Goal: Task Accomplishment & Management: Complete application form

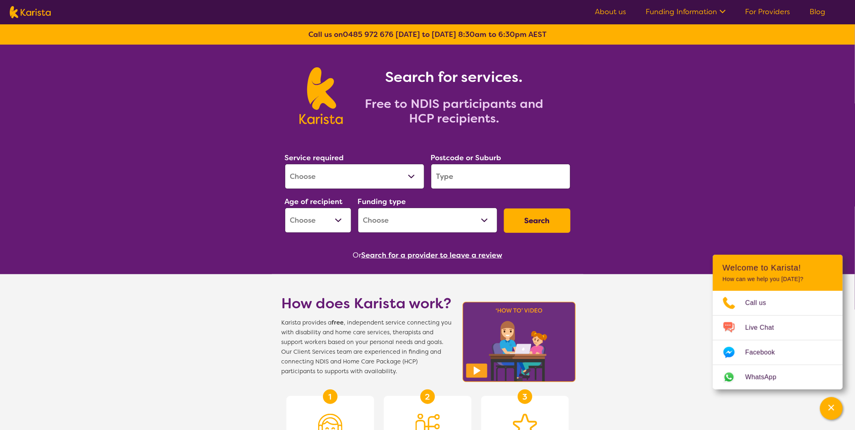
select select "NDIS Plan management"
click at [285, 164] on select "Allied Health Assistant Assessment ([MEDICAL_DATA] or [MEDICAL_DATA]) Behaviour…" at bounding box center [355, 176] width 140 height 25
select select "NDIS"
click at [496, 175] on input "search" at bounding box center [501, 176] width 140 height 25
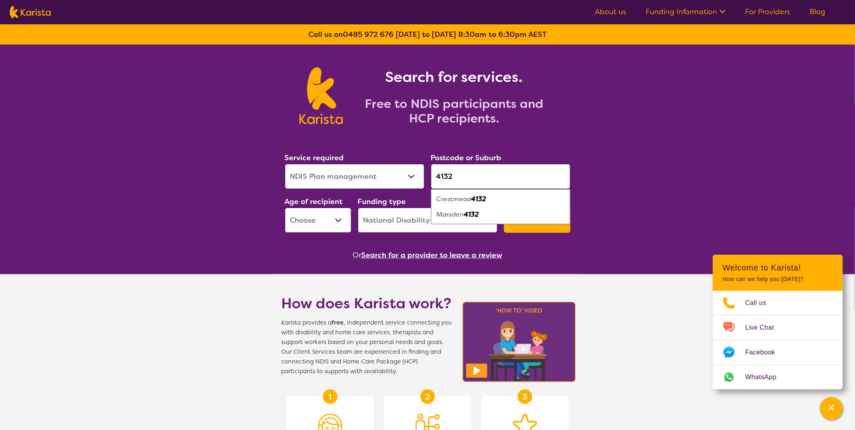
type input "4132"
click at [501, 195] on div "Crestmead 4132" at bounding box center [500, 198] width 131 height 15
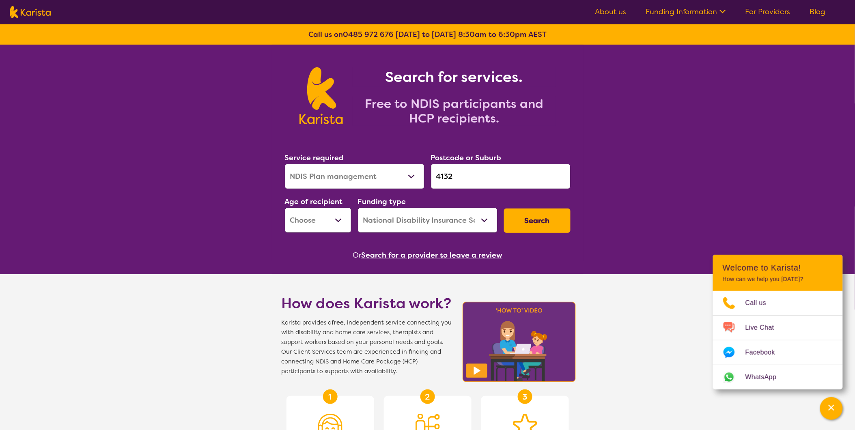
click at [313, 218] on select "Early Childhood - 0 to 9 Child - 10 to 11 Adolescent - 12 to 17 Adult - 18 to 6…" at bounding box center [318, 220] width 67 height 25
select select "EC"
click at [285, 208] on select "Early Childhood - 0 to 9 Child - 10 to 11 Adolescent - 12 to 17 Adult - 18 to 6…" at bounding box center [318, 220] width 67 height 25
click at [395, 224] on select "Home Care Package (HCP) National Disability Insurance Scheme (NDIS) I don't know" at bounding box center [428, 220] width 140 height 25
click at [358, 208] on select "Home Care Package (HCP) National Disability Insurance Scheme (NDIS) I don't know" at bounding box center [428, 220] width 140 height 25
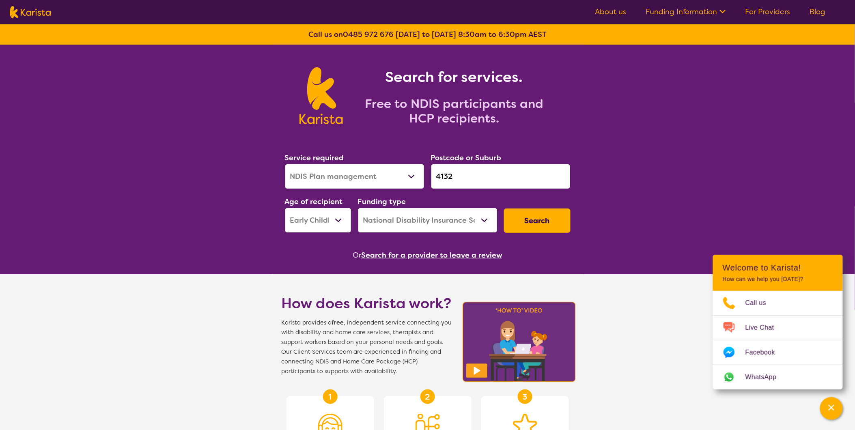
click at [517, 220] on button "Search" at bounding box center [537, 220] width 67 height 24
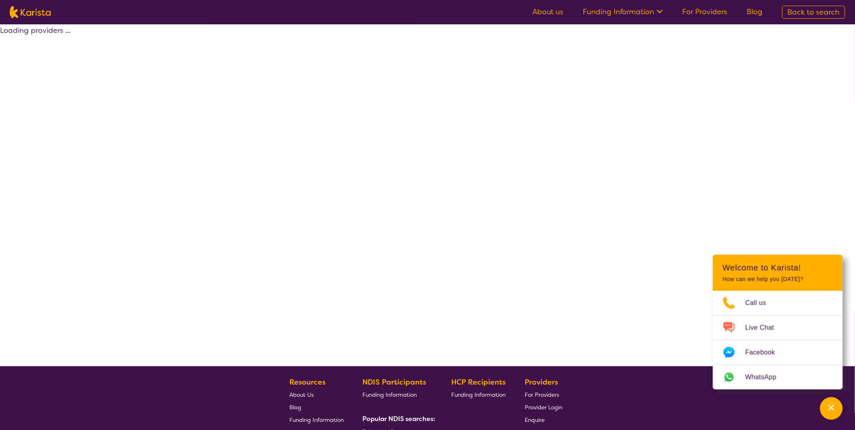
select select "by_score"
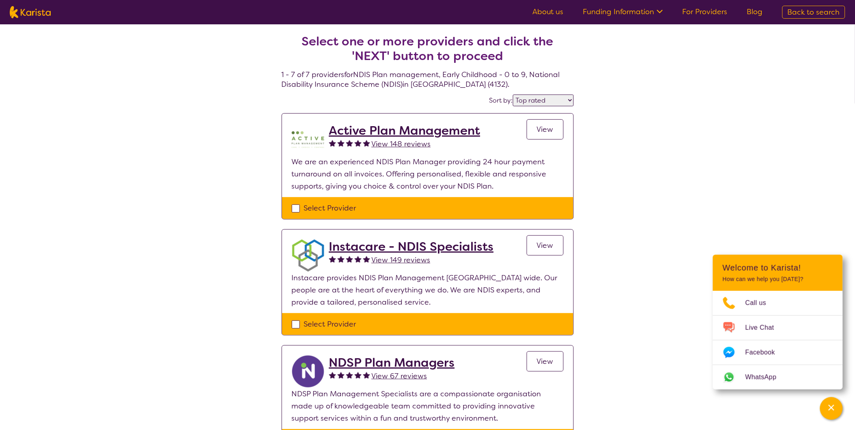
click at [554, 127] on link "View" at bounding box center [544, 129] width 37 height 20
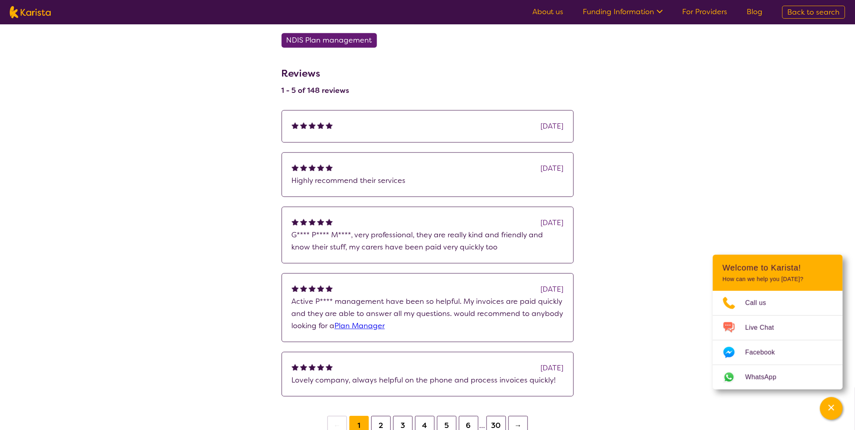
scroll to position [586, 0]
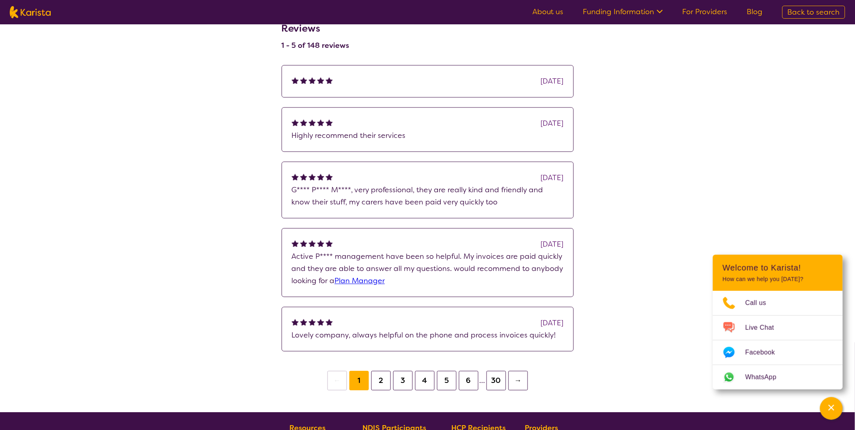
select select "by_score"
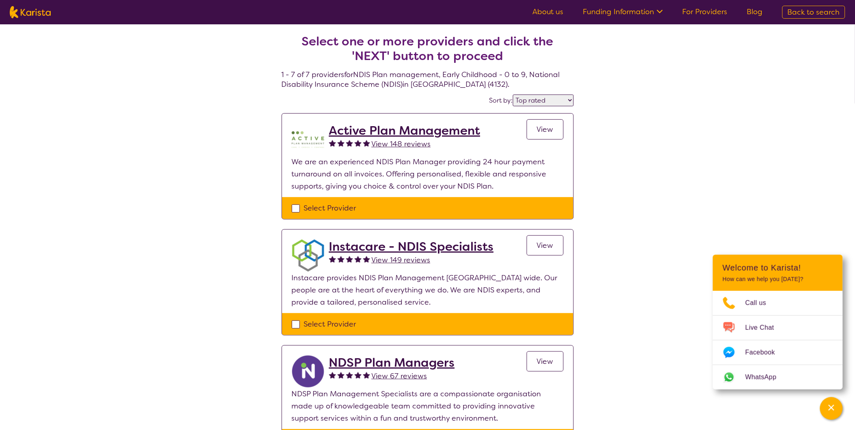
click at [445, 248] on h2 "Instacare - NDIS Specialists" at bounding box center [411, 246] width 165 height 15
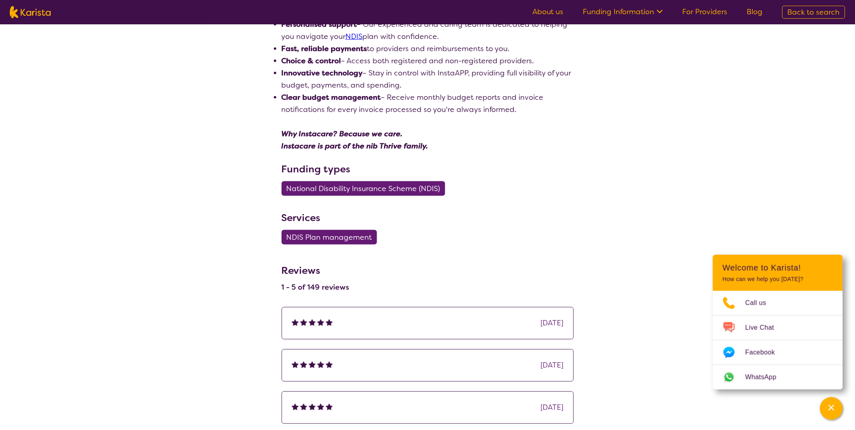
scroll to position [270, 0]
select select "by_score"
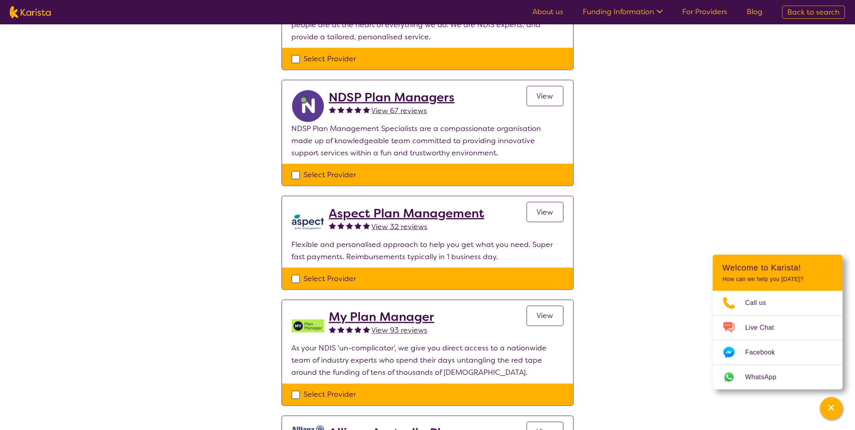
scroll to position [270, 0]
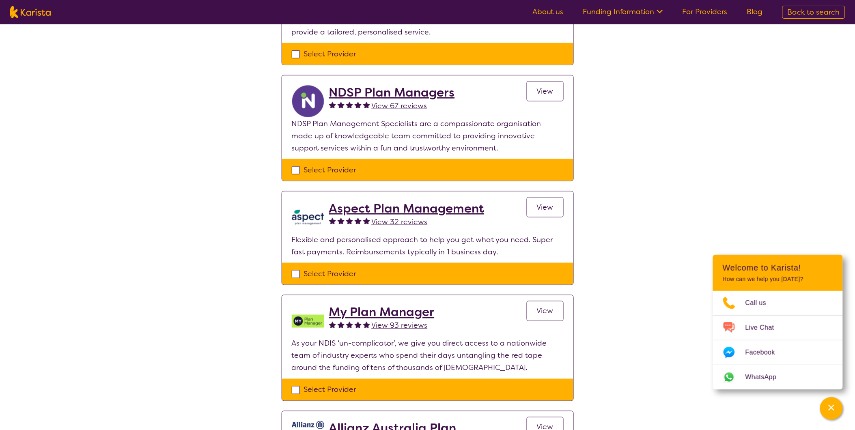
click at [467, 210] on h2 "Aspect Plan Management" at bounding box center [406, 208] width 155 height 15
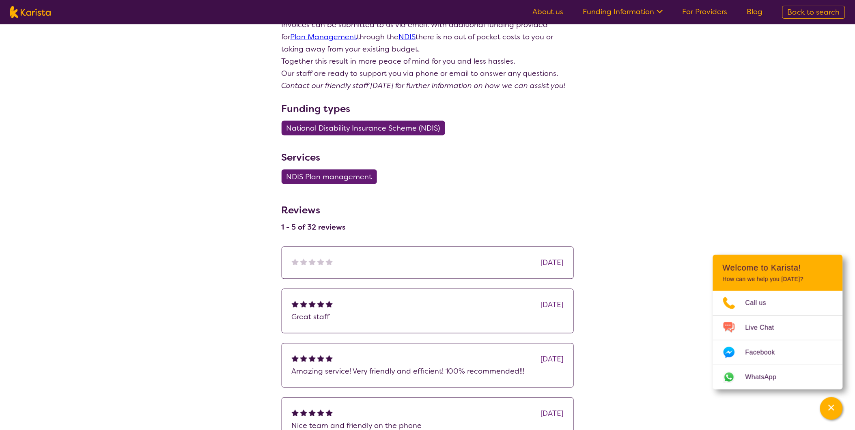
scroll to position [315, 0]
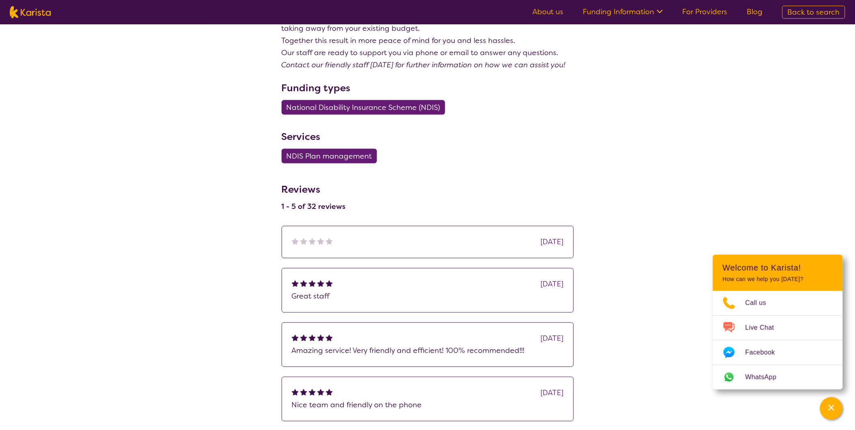
select select "by_score"
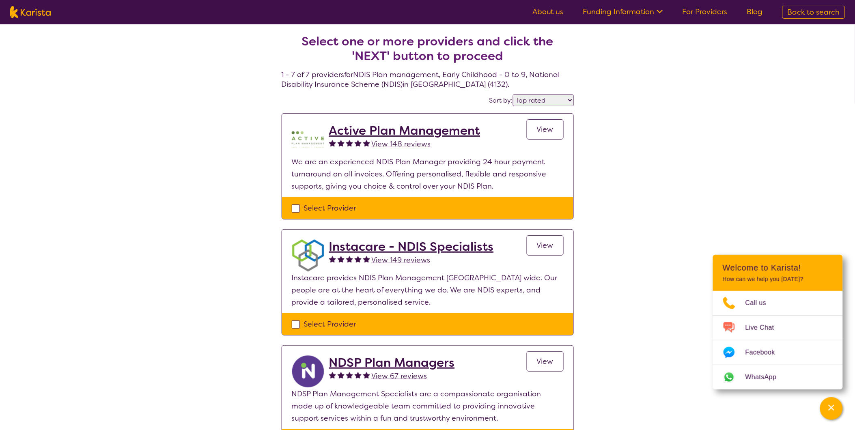
click at [402, 128] on h2 "Active Plan Management" at bounding box center [404, 130] width 151 height 15
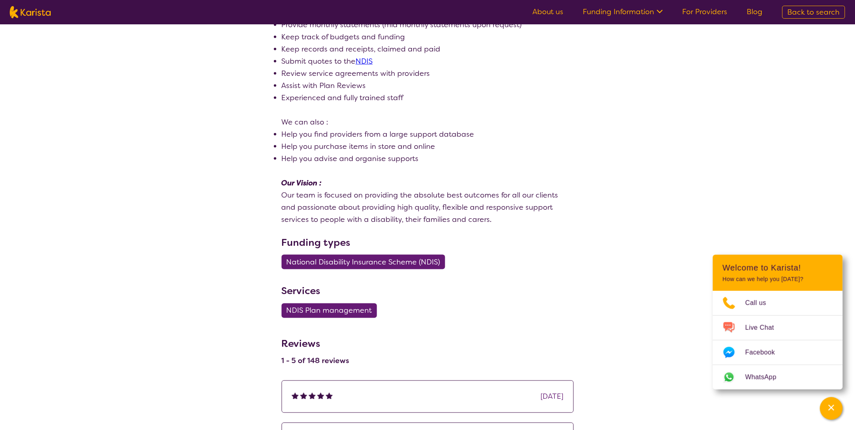
scroll to position [360, 0]
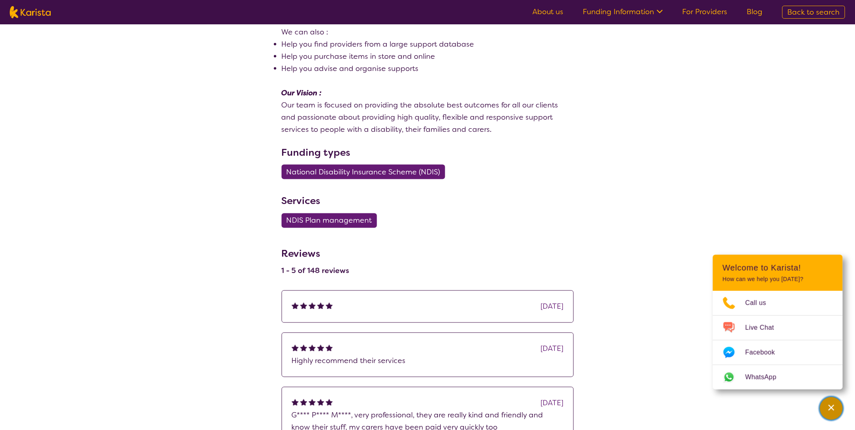
click at [840, 404] on button "Channel Menu" at bounding box center [831, 408] width 23 height 23
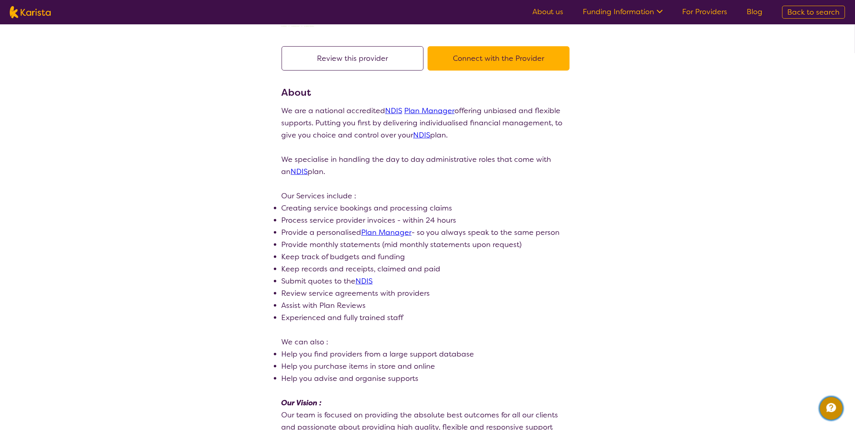
scroll to position [0, 0]
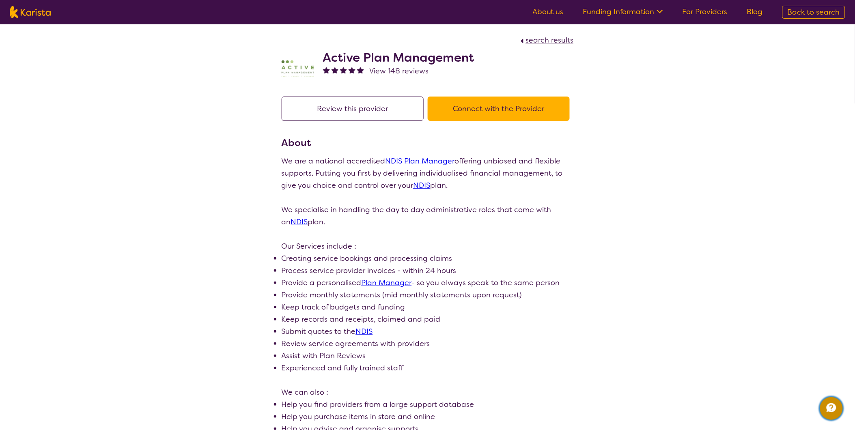
select select "by_score"
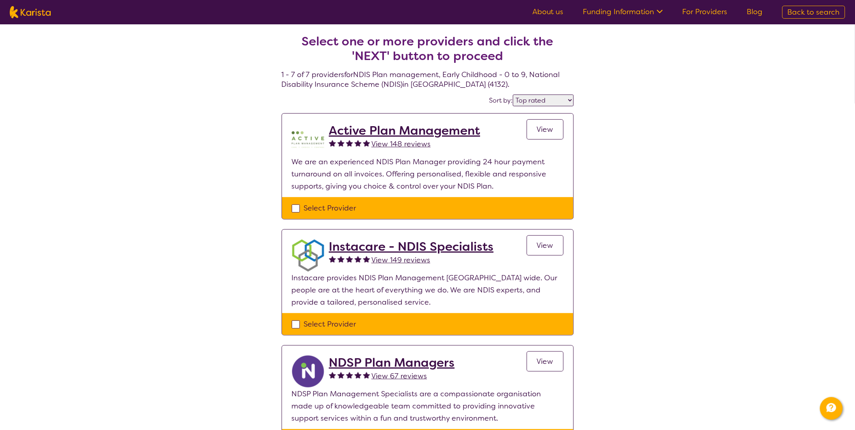
click at [374, 243] on h2 "Instacare - NDIS Specialists" at bounding box center [411, 246] width 165 height 15
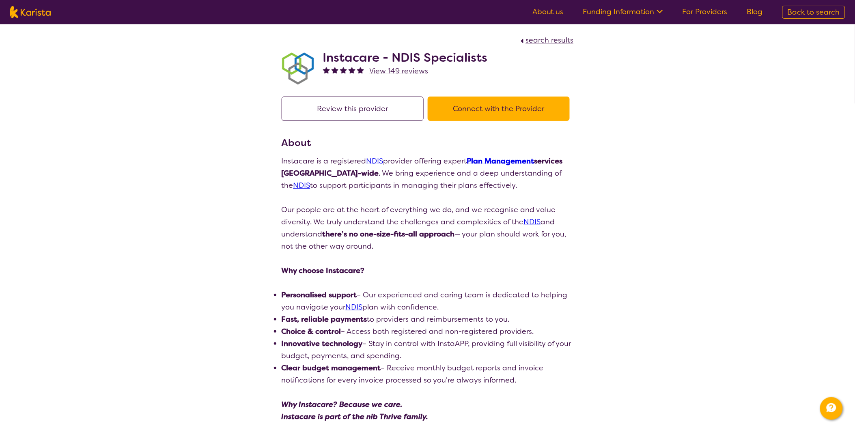
click at [493, 110] on button "Connect with the Provider" at bounding box center [498, 109] width 142 height 24
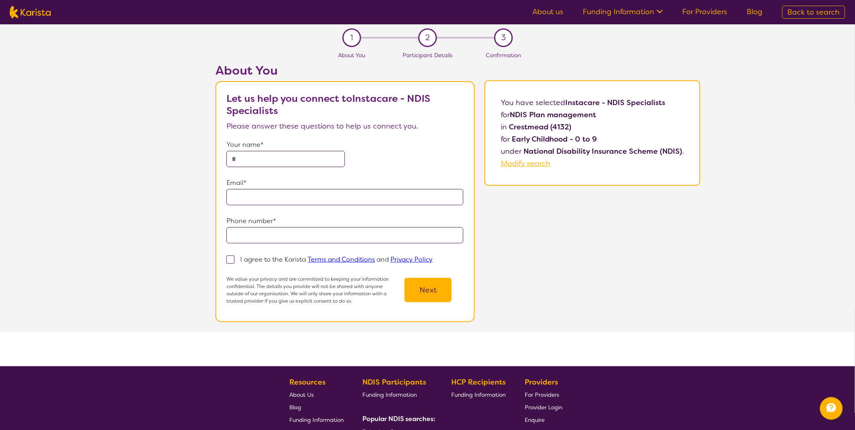
click at [286, 160] on input "text" at bounding box center [285, 159] width 118 height 16
type input "**********"
click at [243, 261] on p "I agree to the Karista Terms and Conditions and Privacy Policy" at bounding box center [336, 259] width 192 height 9
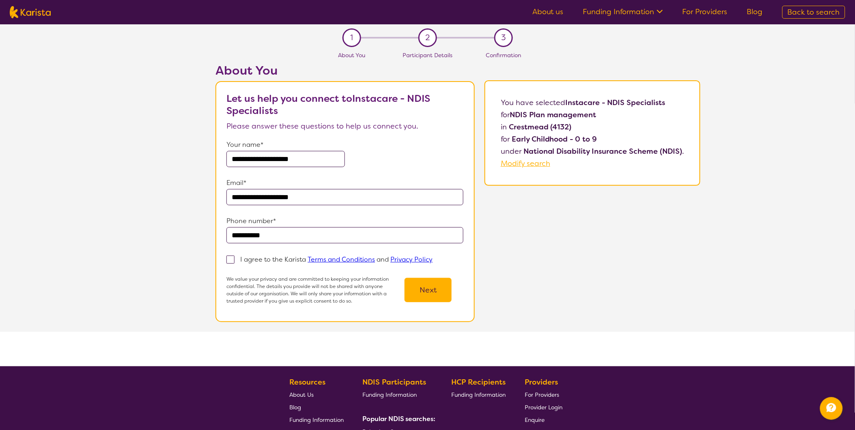
click at [432, 261] on input "I agree to the Karista Terms and Conditions and Privacy Policy" at bounding box center [434, 258] width 5 height 5
checkbox input "true"
click at [423, 286] on button "Next" at bounding box center [427, 290] width 47 height 24
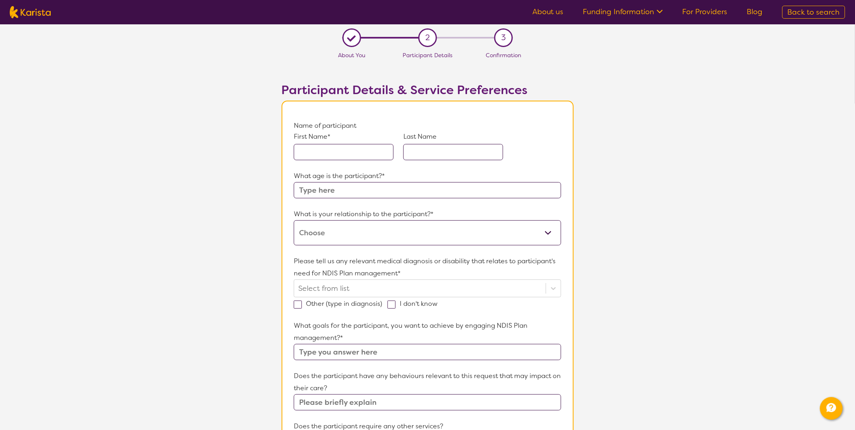
click at [324, 155] on input "text" at bounding box center [344, 152] width 100 height 16
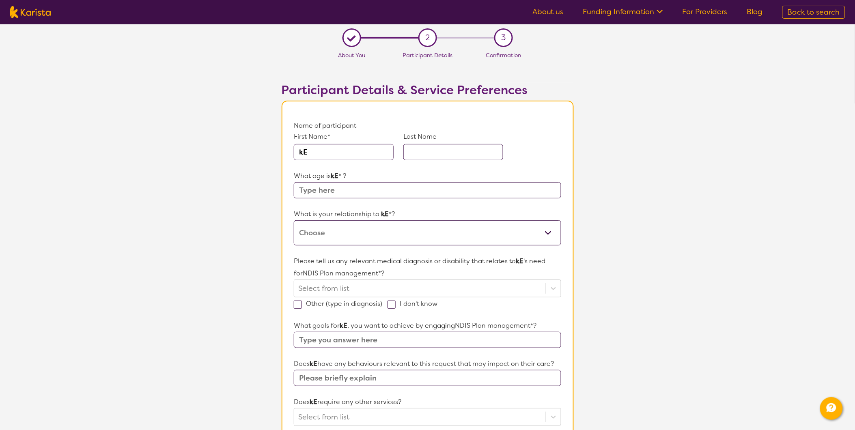
type input "k"
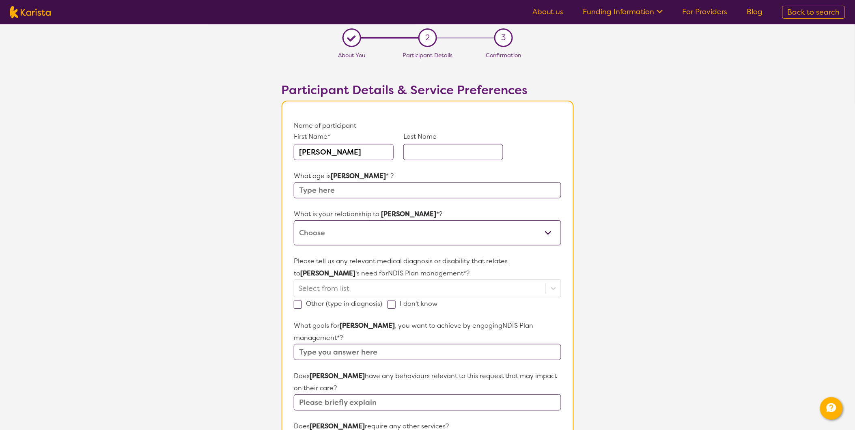
type input "[PERSON_NAME]"
type input "Ainuu"
click at [437, 189] on input "text" at bounding box center [427, 190] width 267 height 16
type input "4"
click at [452, 230] on select "This request is for myself I am their parent I am their child I am their spouse…" at bounding box center [427, 232] width 267 height 25
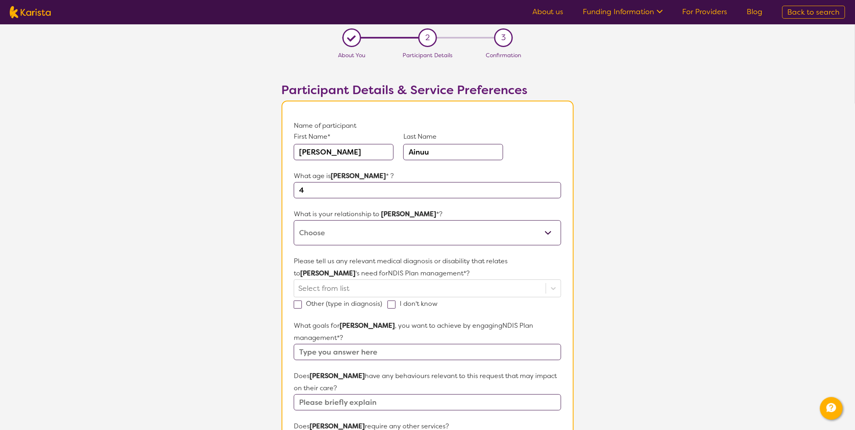
select select "I am their parent"
click at [294, 220] on select "This request is for myself I am their parent I am their child I am their spouse…" at bounding box center [427, 232] width 267 height 25
click at [426, 230] on select "This request is for myself I am their parent I am their child I am their spouse…" at bounding box center [427, 232] width 267 height 25
click at [294, 220] on select "This request is for myself I am their parent I am their child I am their spouse…" at bounding box center [427, 232] width 267 height 25
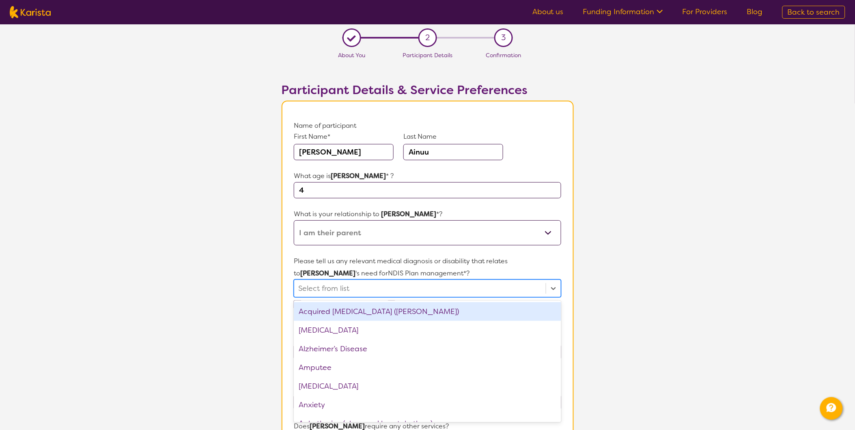
click at [406, 288] on div at bounding box center [419, 288] width 243 height 14
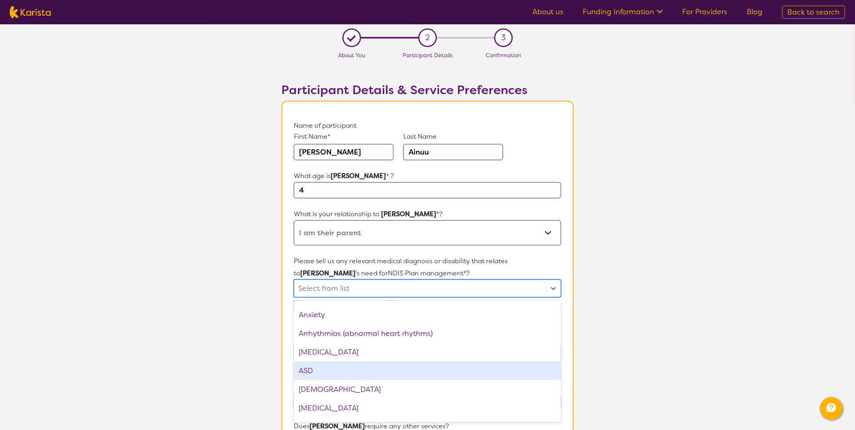
scroll to position [135, 0]
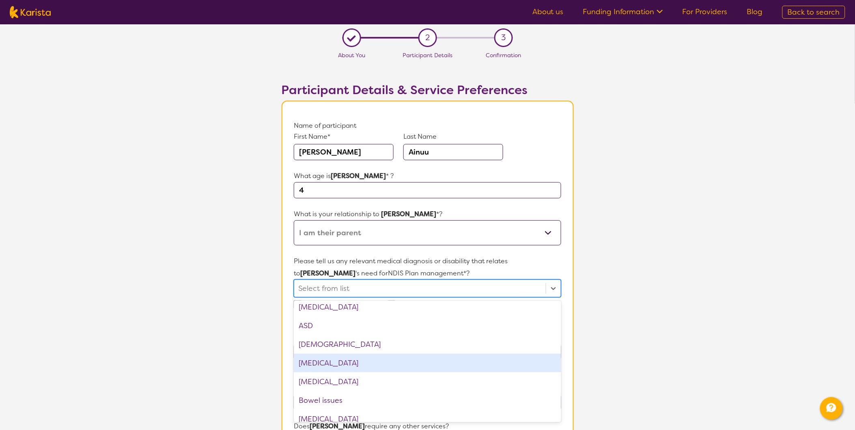
click at [402, 363] on div "[MEDICAL_DATA]" at bounding box center [427, 363] width 267 height 19
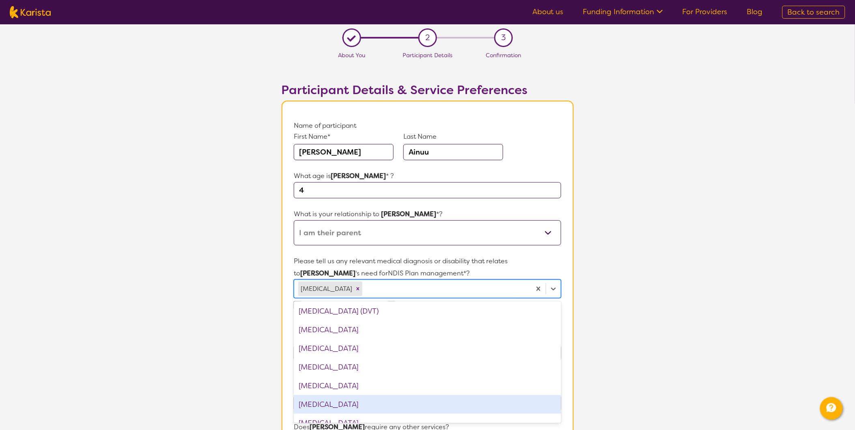
scroll to position [360, 0]
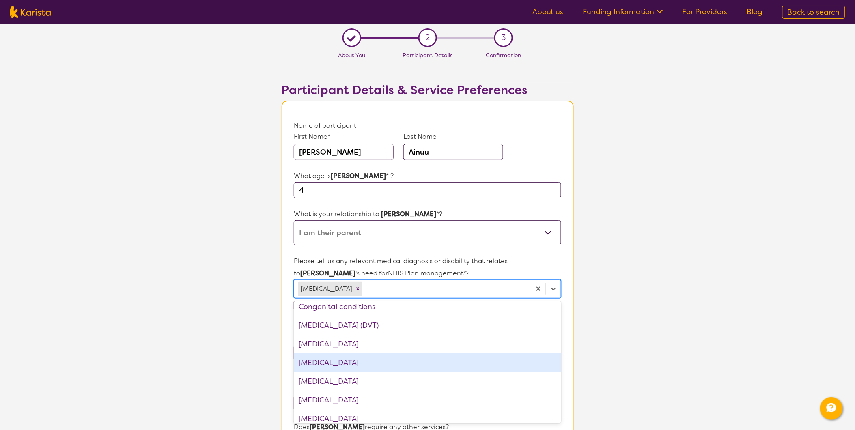
click at [405, 366] on div "[MEDICAL_DATA]" at bounding box center [427, 362] width 267 height 19
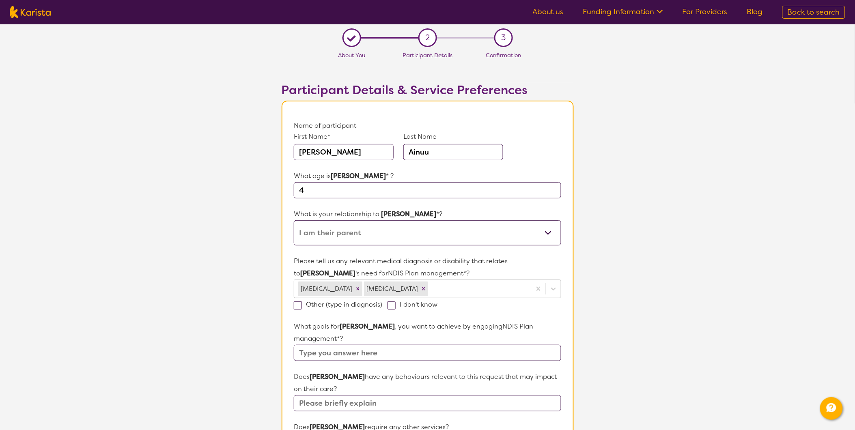
click at [560, 269] on p "Please tell us any relevant medical diagnosis or disability that relates to [PE…" at bounding box center [427, 267] width 267 height 24
click at [412, 356] on input "text" at bounding box center [427, 353] width 267 height 16
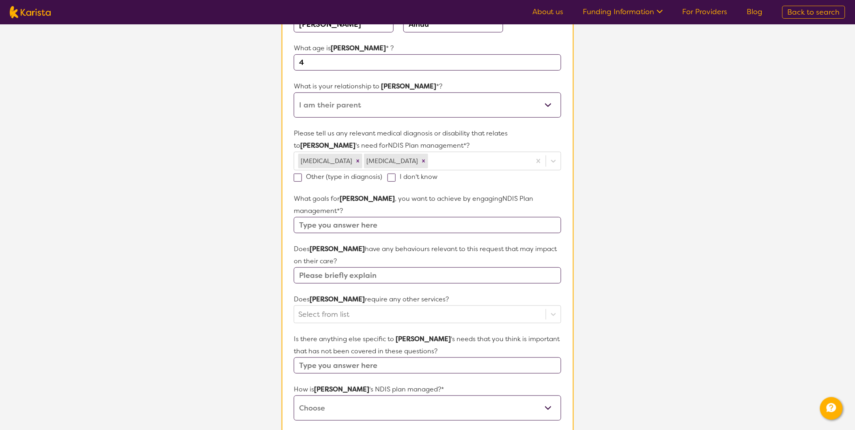
scroll to position [135, 0]
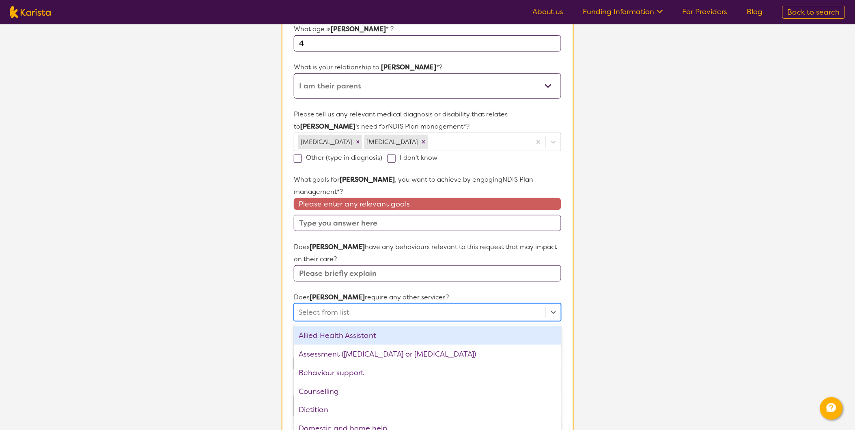
click at [392, 305] on div at bounding box center [419, 312] width 243 height 14
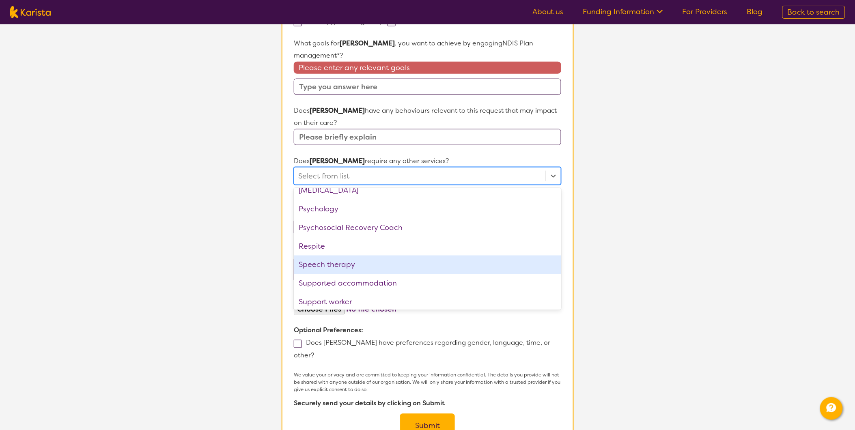
scroll to position [273, 0]
click at [446, 259] on div "Speech therapy" at bounding box center [427, 262] width 267 height 19
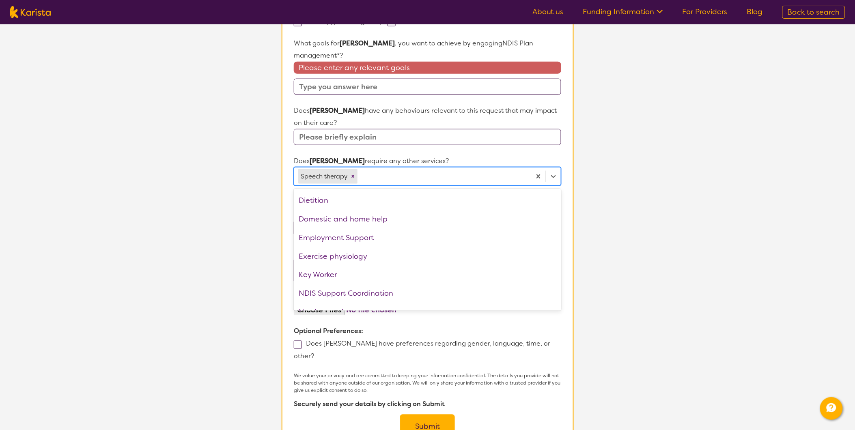
scroll to position [164, 0]
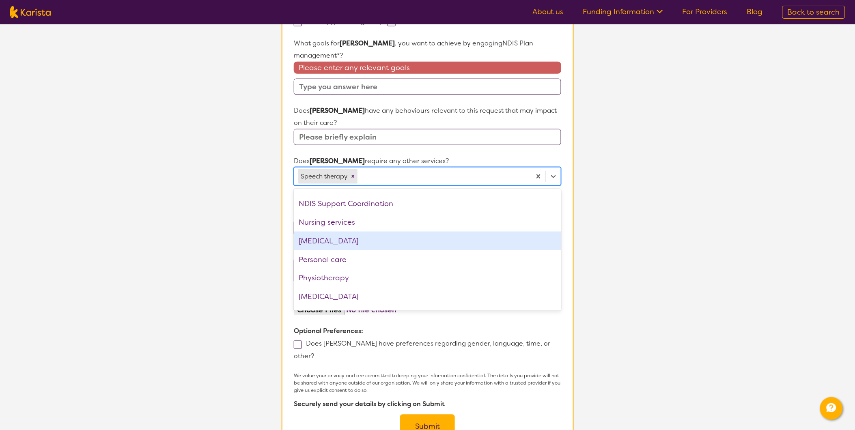
click at [390, 243] on div "[MEDICAL_DATA]" at bounding box center [427, 241] width 267 height 19
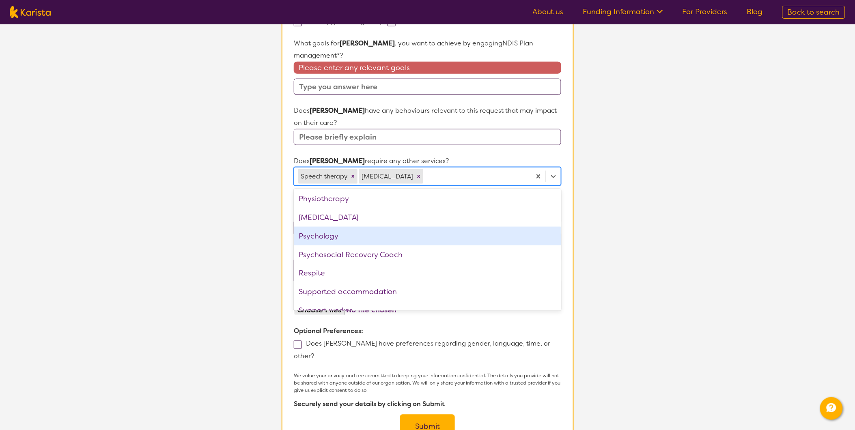
scroll to position [236, 0]
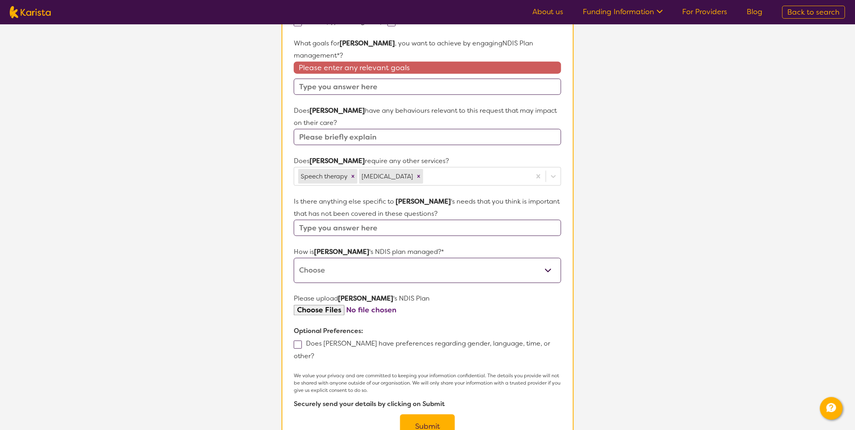
click at [447, 331] on p "Optional Preferences:" at bounding box center [427, 331] width 267 height 12
click at [432, 266] on select "Self-managed NDIS plan Managed by a registered plan management provider (not th…" at bounding box center [427, 270] width 267 height 25
select select "Plan Managed"
click at [294, 258] on select "Self-managed NDIS plan Managed by a registered plan management provider (not th…" at bounding box center [427, 270] width 267 height 25
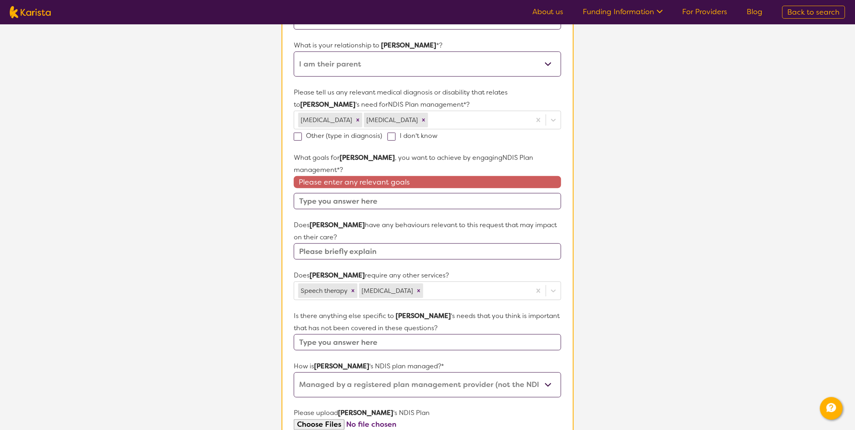
scroll to position [148, 0]
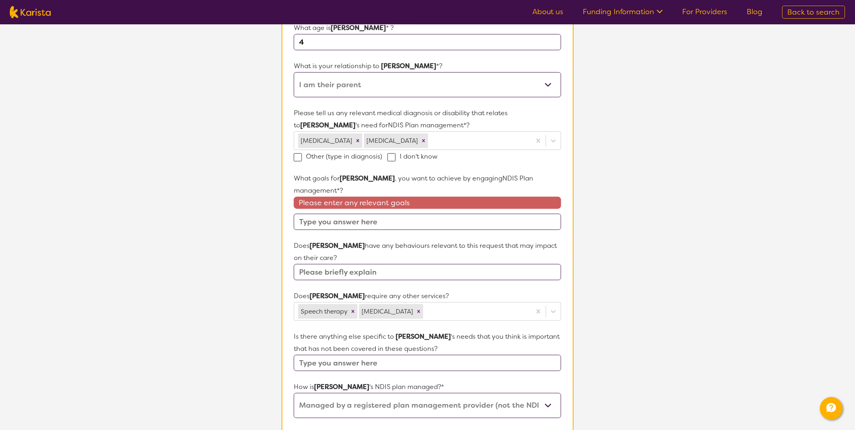
click at [387, 215] on input "text" at bounding box center [427, 222] width 267 height 16
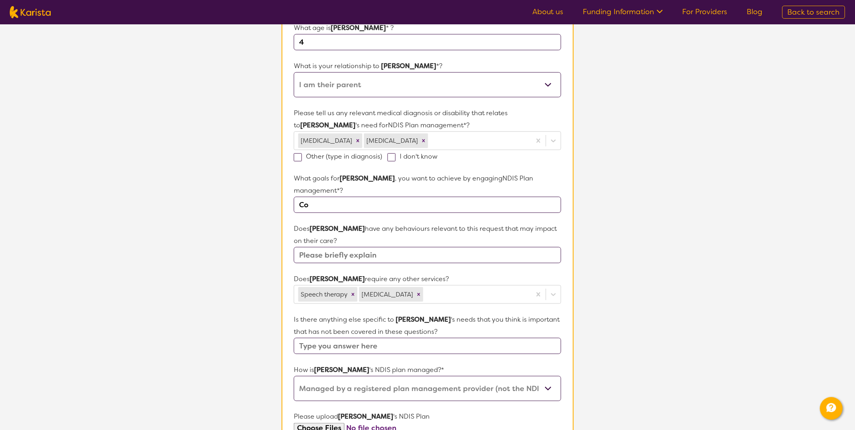
type input "C"
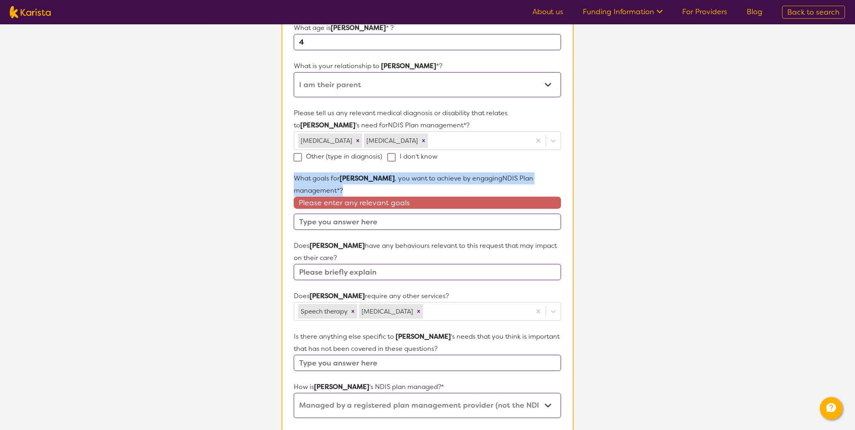
drag, startPoint x: 352, startPoint y: 189, endPoint x: 294, endPoint y: 180, distance: 58.7
click at [294, 180] on p "What goals for [PERSON_NAME] , you want to achieve by engaging NDIS Plan manage…" at bounding box center [427, 184] width 267 height 24
copy p "What goals for [PERSON_NAME] , you want to achieve by engaging NDIS Plan manage…"
click at [331, 219] on input "text" at bounding box center [427, 222] width 267 height 16
click at [342, 223] on input "text" at bounding box center [427, 222] width 267 height 16
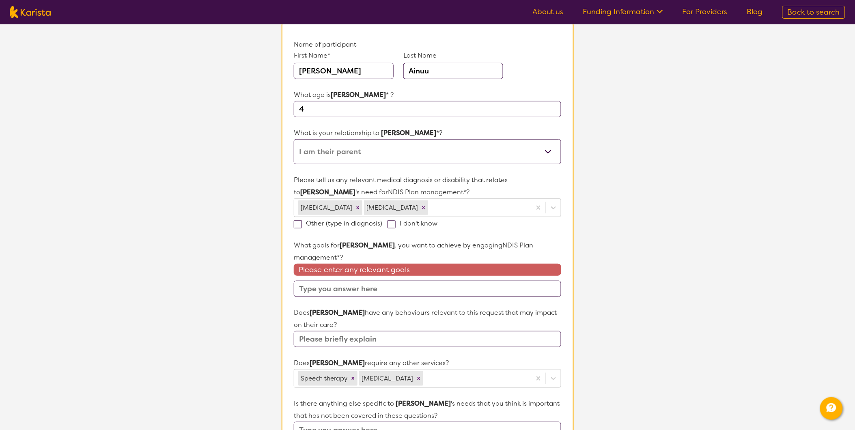
scroll to position [90, 0]
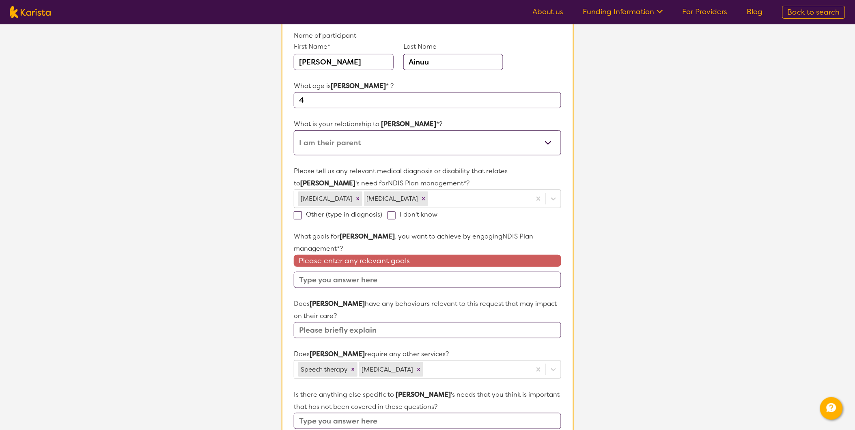
paste input "I am looking for a plan manager who can assist me in reaching [PERSON_NAME]'s g…"
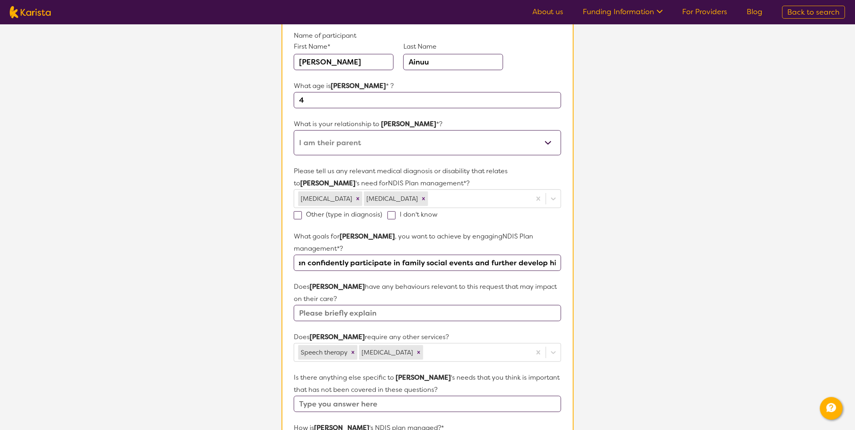
scroll to position [0, 0]
click at [477, 264] on input "I am looking for a plan manager who can assist me in reaching [PERSON_NAME]'s g…" at bounding box center [427, 263] width 267 height 16
type input "I am looking for a plan manager who can assist me in reaching [PERSON_NAME]'s g…"
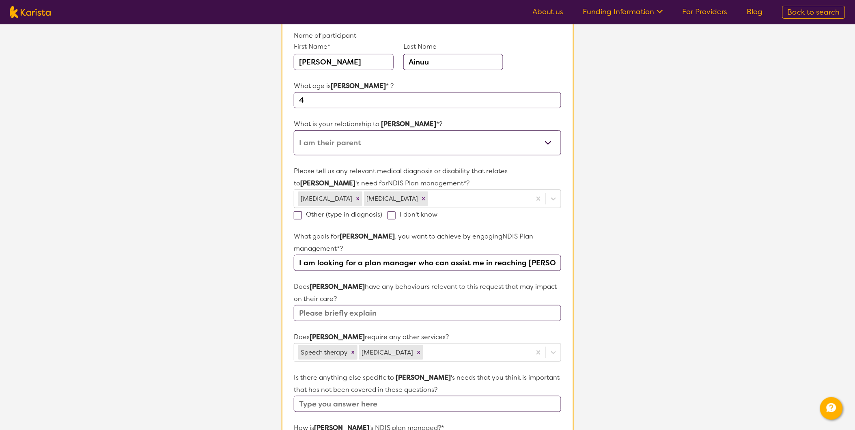
click at [408, 309] on input "text" at bounding box center [427, 313] width 267 height 16
paste input "Due to [PERSON_NAME]'s limited communication skills, he often becomes very frus…"
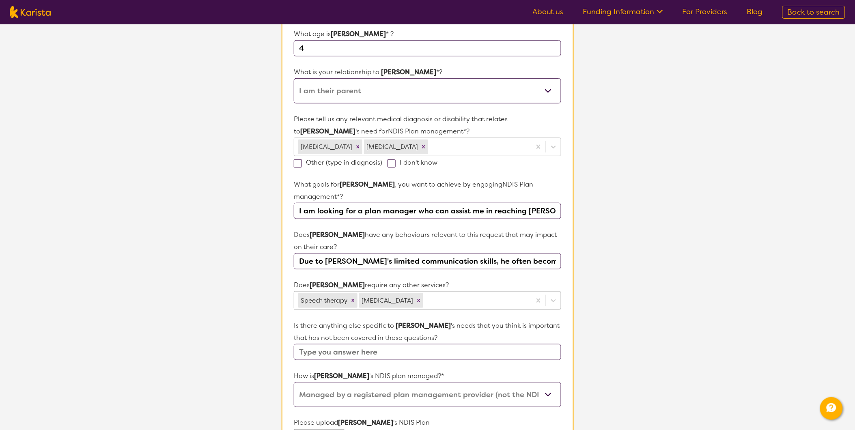
click at [457, 310] on div "[MEDICAL_DATA] [MEDICAL_DATA]" at bounding box center [427, 300] width 267 height 19
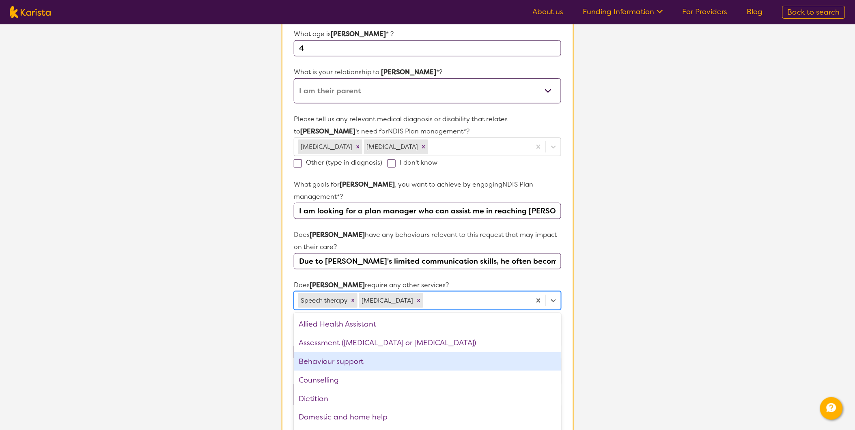
scroll to position [149, 0]
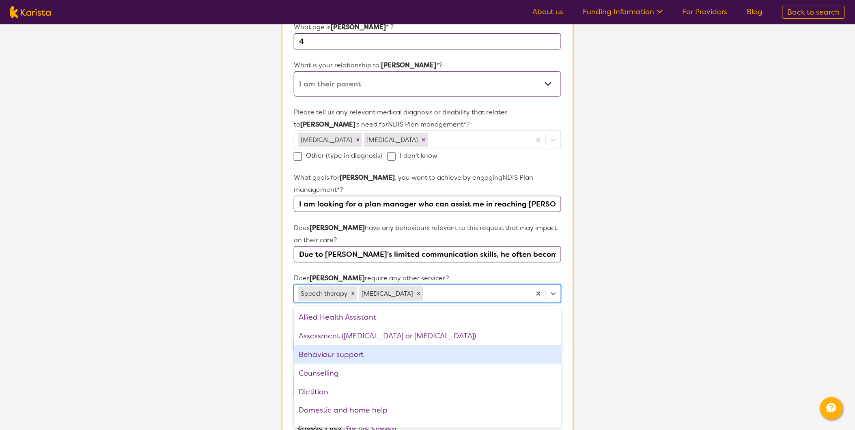
click at [458, 354] on div "Behaviour support" at bounding box center [427, 354] width 267 height 19
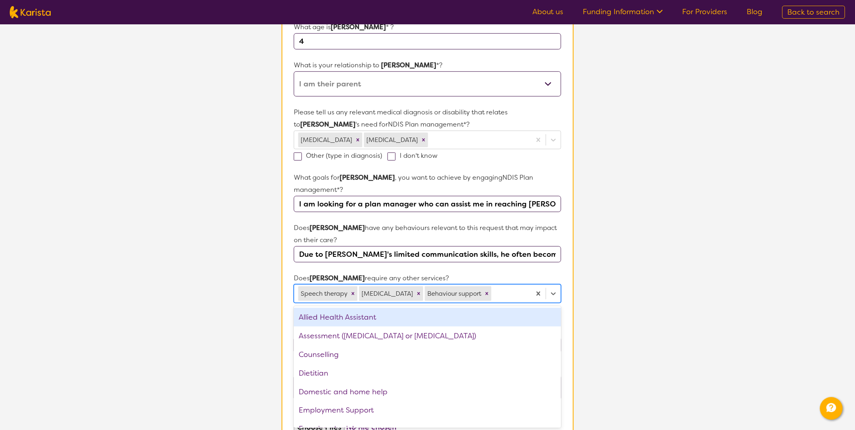
click at [530, 272] on p "Does [PERSON_NAME] require any other services?" at bounding box center [427, 278] width 267 height 12
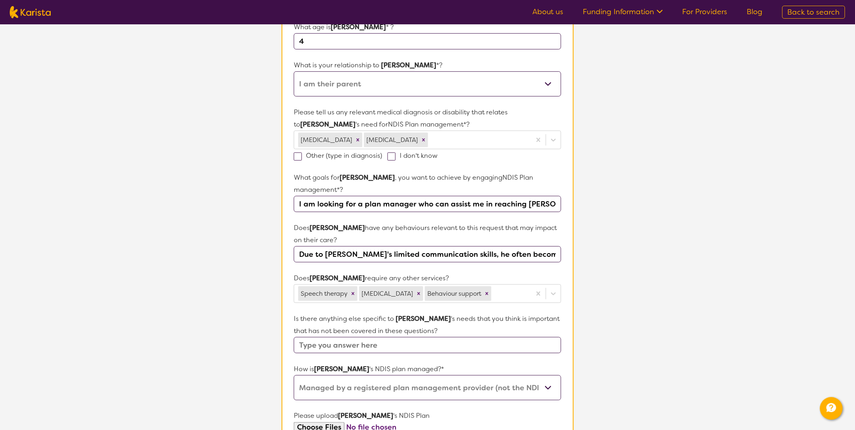
click at [518, 254] on input "Due to [PERSON_NAME]'s limited communication skills, he often becomes very frus…" at bounding box center [427, 254] width 267 height 16
click at [434, 253] on input "Due to [PERSON_NAME]'s limited communication skills, he often becomes very frus…" at bounding box center [427, 254] width 267 height 16
paste input "and understanding, he often becomes very frustrated when he doesn't comprehend …"
type input "Due to [PERSON_NAME]'s limited communication skills and understanding, he often…"
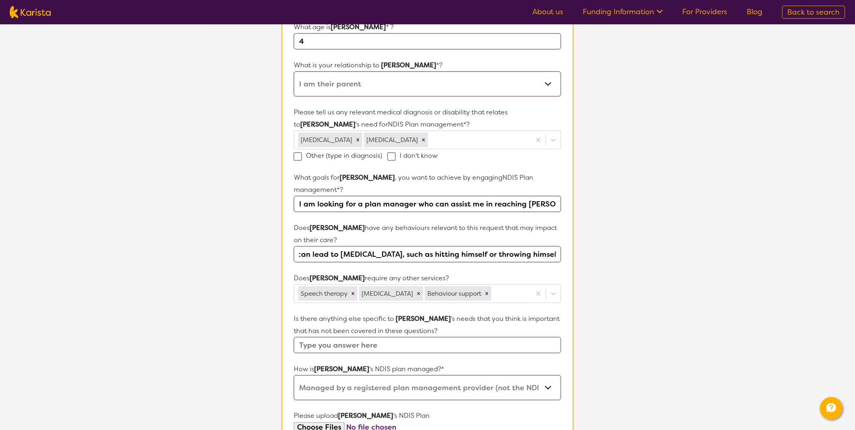
scroll to position [0, 0]
click at [412, 348] on input "text" at bounding box center [427, 345] width 267 height 16
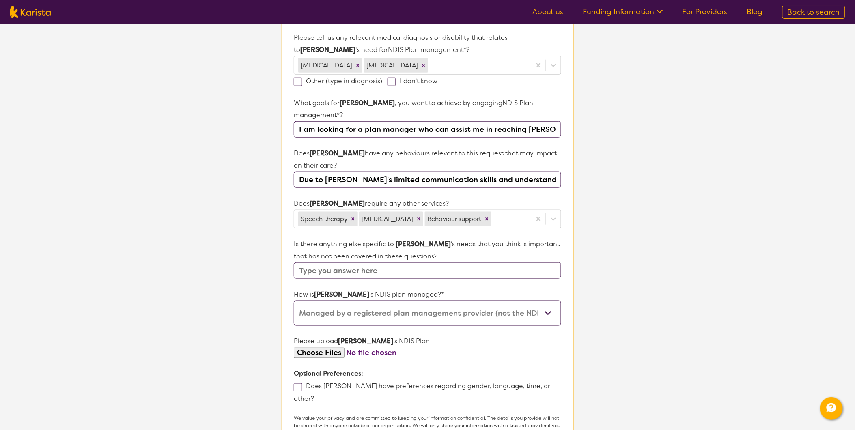
scroll to position [239, 0]
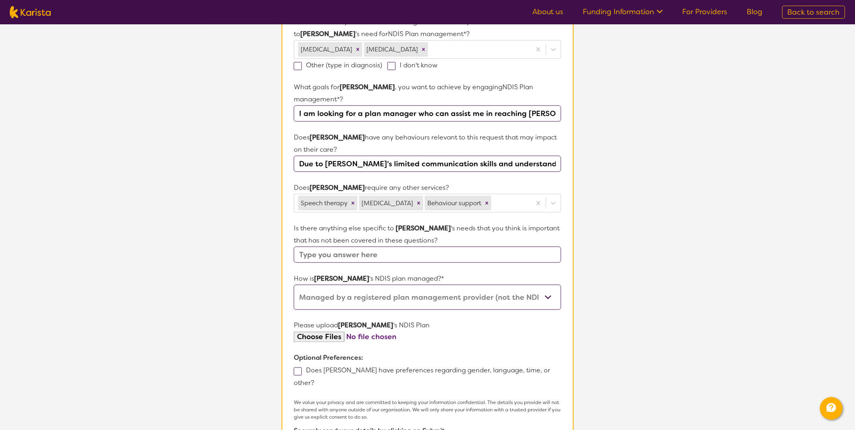
click at [550, 299] on select "Self-managed NDIS plan Managed by a registered plan management provider (not th…" at bounding box center [427, 297] width 267 height 25
click at [294, 285] on select "Self-managed NDIS plan Managed by a registered plan management provider (not th…" at bounding box center [427, 297] width 267 height 25
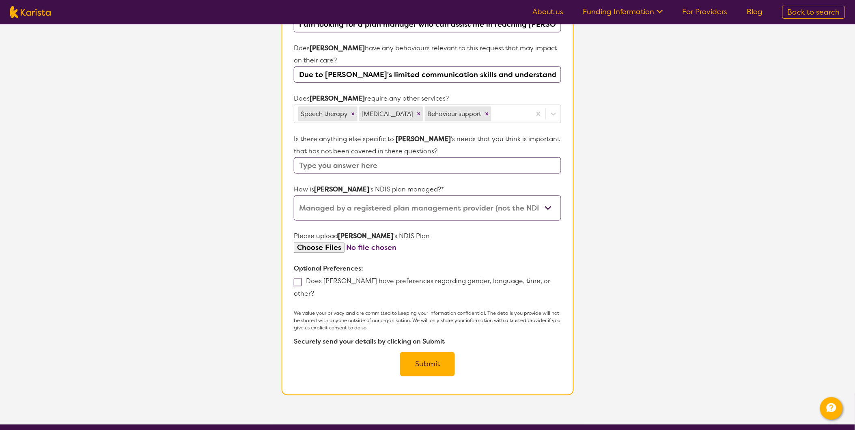
scroll to position [329, 0]
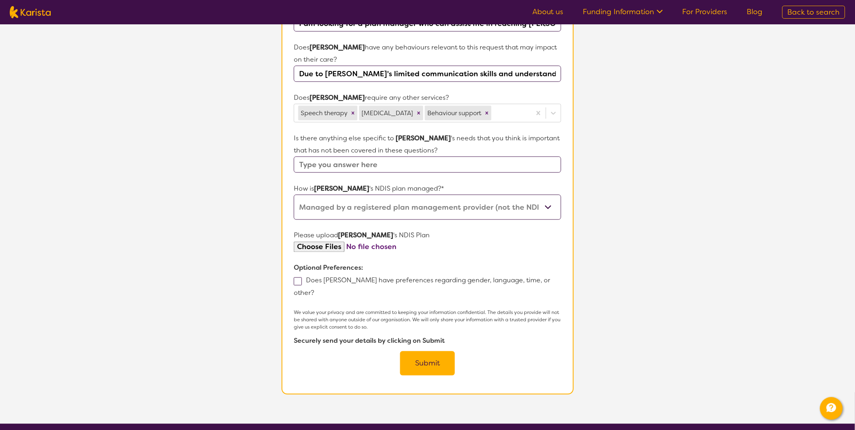
click at [316, 243] on input "file" at bounding box center [427, 247] width 267 height 11
type input "C:\fakepath\[PERSON_NAME] - Plan Approval.pdf"
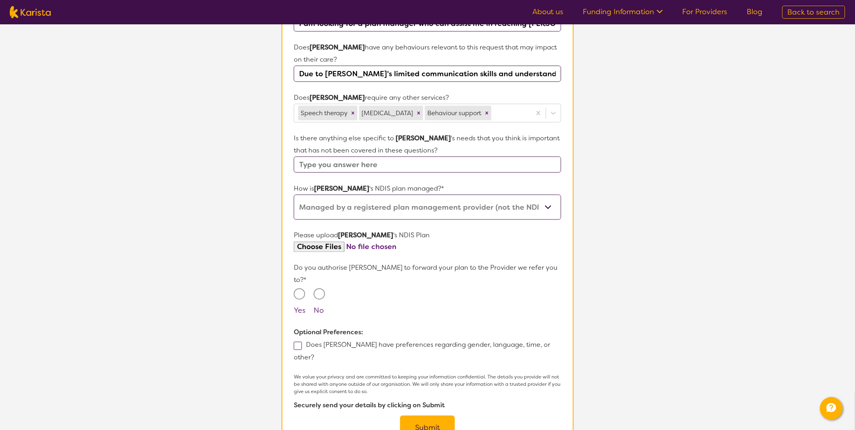
click at [294, 288] on div at bounding box center [301, 296] width 14 height 16
click at [297, 288] on input "Yes" at bounding box center [299, 293] width 11 height 11
radio input "true"
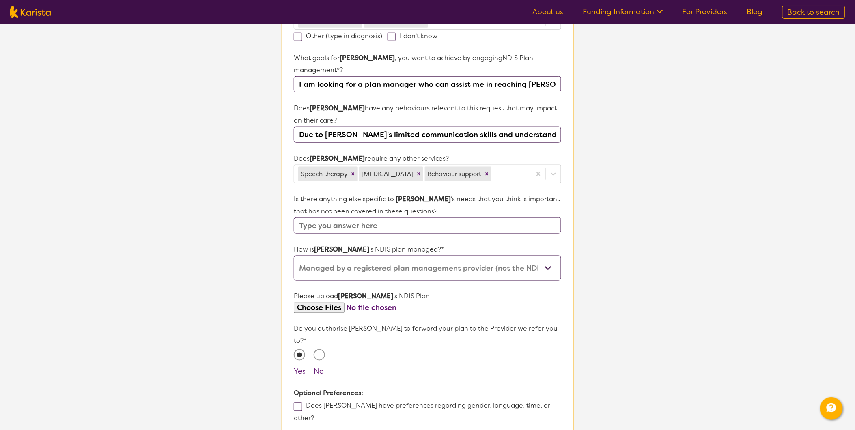
scroll to position [284, 0]
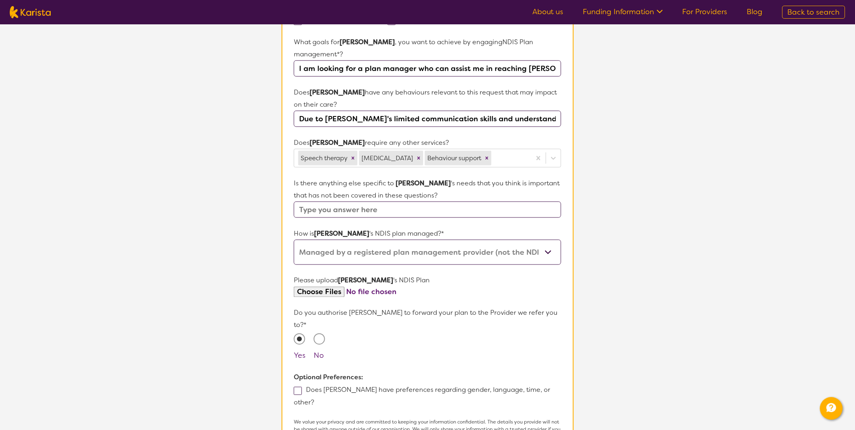
click at [318, 333] on input "No" at bounding box center [319, 338] width 11 height 11
radio input "true"
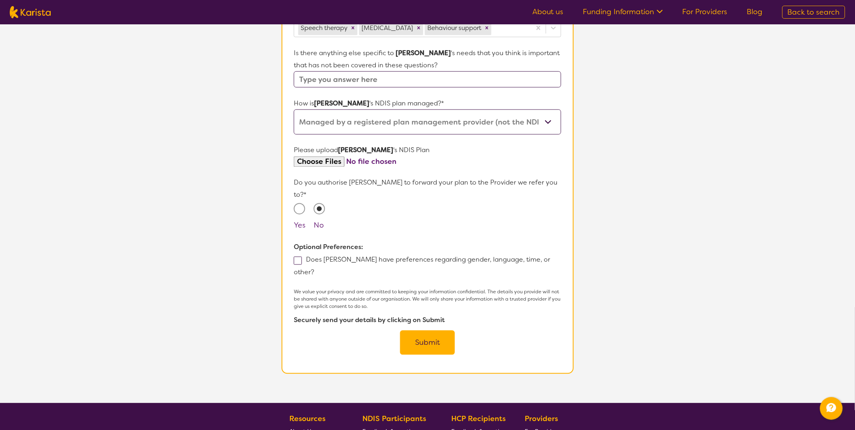
scroll to position [419, 0]
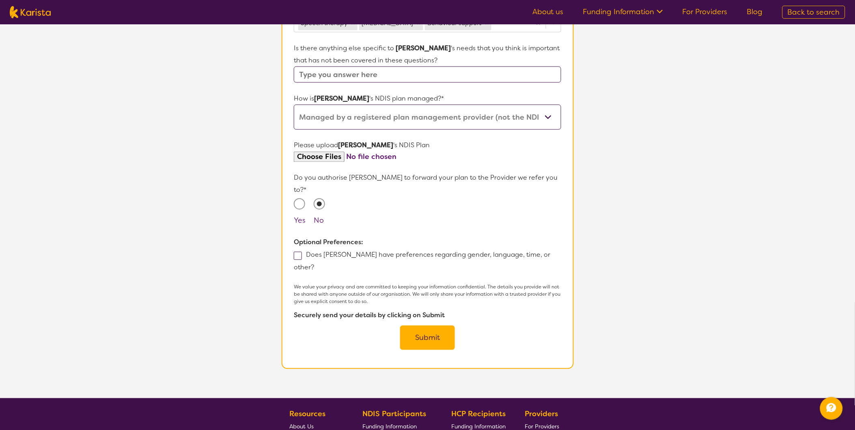
click at [420, 326] on button "Submit" at bounding box center [427, 338] width 55 height 24
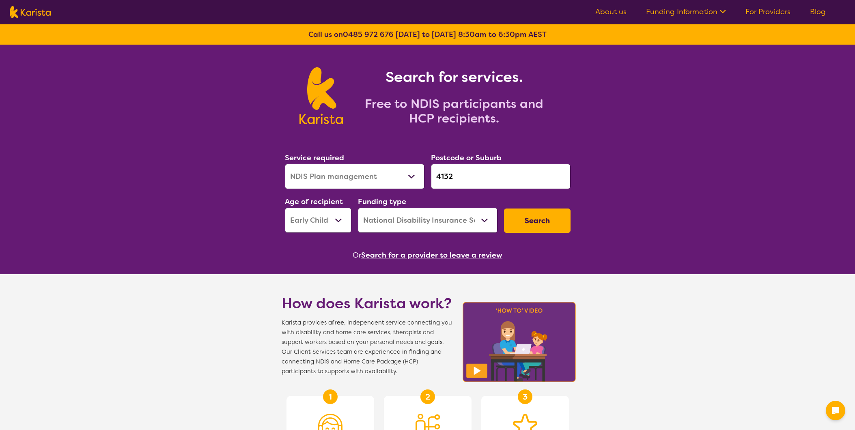
select select "NDIS Plan management"
select select "EC"
select select "NDIS"
click at [364, 163] on div "Service required Allied Health Assistant Assessment (ADHD or Autism) Behaviour …" at bounding box center [355, 170] width 140 height 37
click at [368, 183] on select "Allied Health Assistant Assessment ([MEDICAL_DATA] or [MEDICAL_DATA]) Behaviour…" at bounding box center [355, 176] width 140 height 25
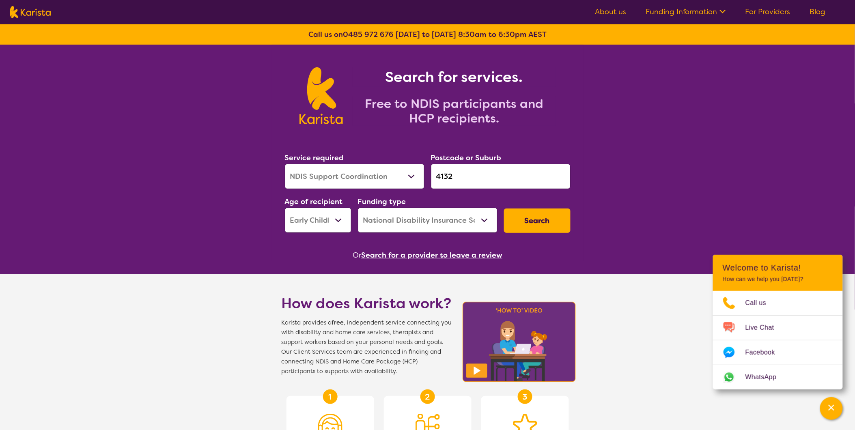
click at [285, 164] on select "Allied Health Assistant Assessment ([MEDICAL_DATA] or [MEDICAL_DATA]) Behaviour…" at bounding box center [355, 176] width 140 height 25
click at [397, 176] on select "Allied Health Assistant Assessment ([MEDICAL_DATA] or [MEDICAL_DATA]) Behaviour…" at bounding box center [355, 176] width 140 height 25
select select "Speech therapy"
click at [285, 164] on select "Allied Health Assistant Assessment ([MEDICAL_DATA] or [MEDICAL_DATA]) Behaviour…" at bounding box center [355, 176] width 140 height 25
click at [347, 218] on select "Early Childhood - 0 to 9 Child - 10 to 11 Adolescent - 12 to 17 Adult - 18 to 6…" at bounding box center [318, 220] width 67 height 25
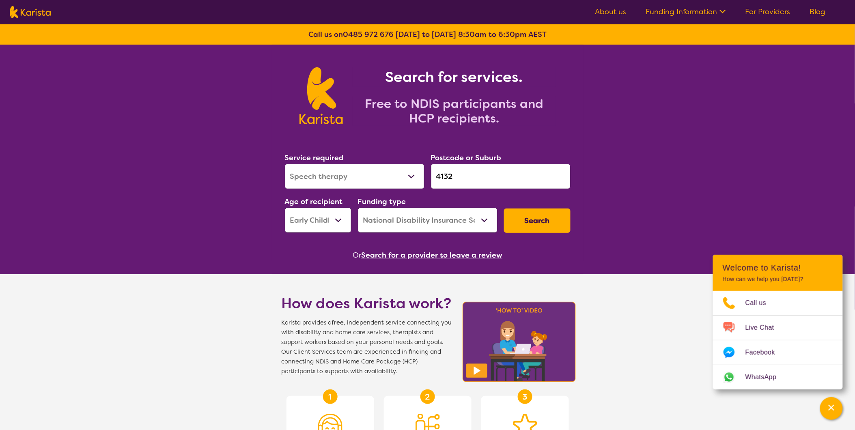
click at [285, 208] on select "Early Childhood - 0 to 9 Child - 10 to 11 Adolescent - 12 to 17 Adult - 18 to 6…" at bounding box center [318, 220] width 67 height 25
click at [540, 220] on button "Search" at bounding box center [537, 220] width 67 height 24
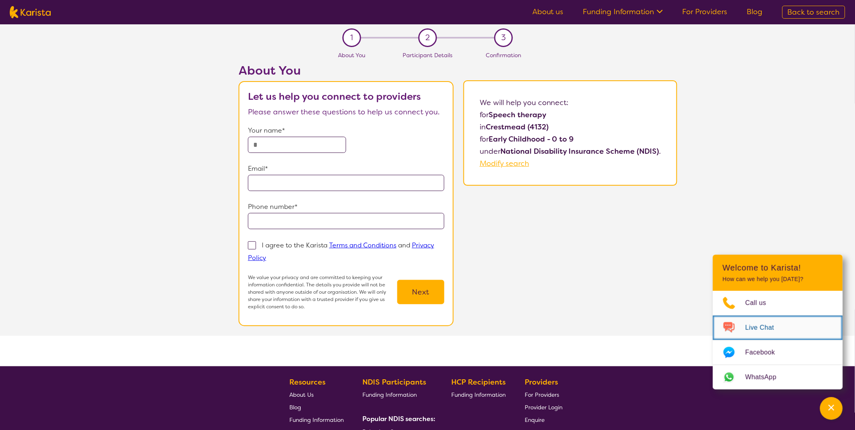
click at [781, 331] on span "Live Chat" at bounding box center [764, 328] width 39 height 12
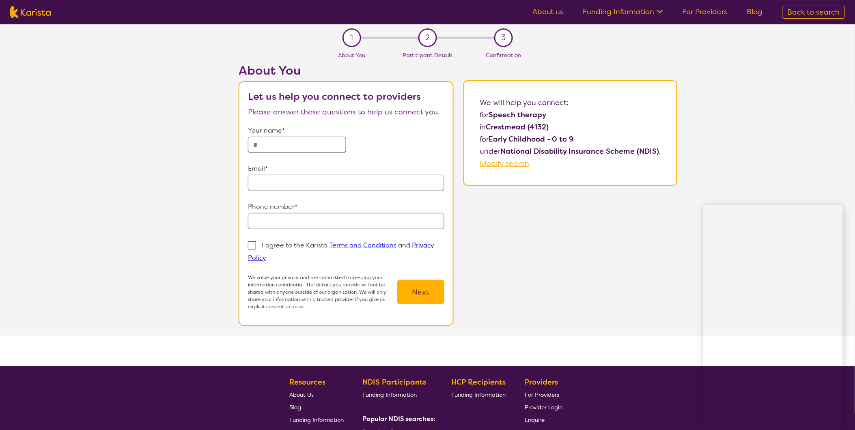
click at [739, 153] on div "About You Let us help you connect to providers Please answer these questions to…" at bounding box center [458, 199] width 794 height 273
